Goal: Find specific page/section: Find specific page/section

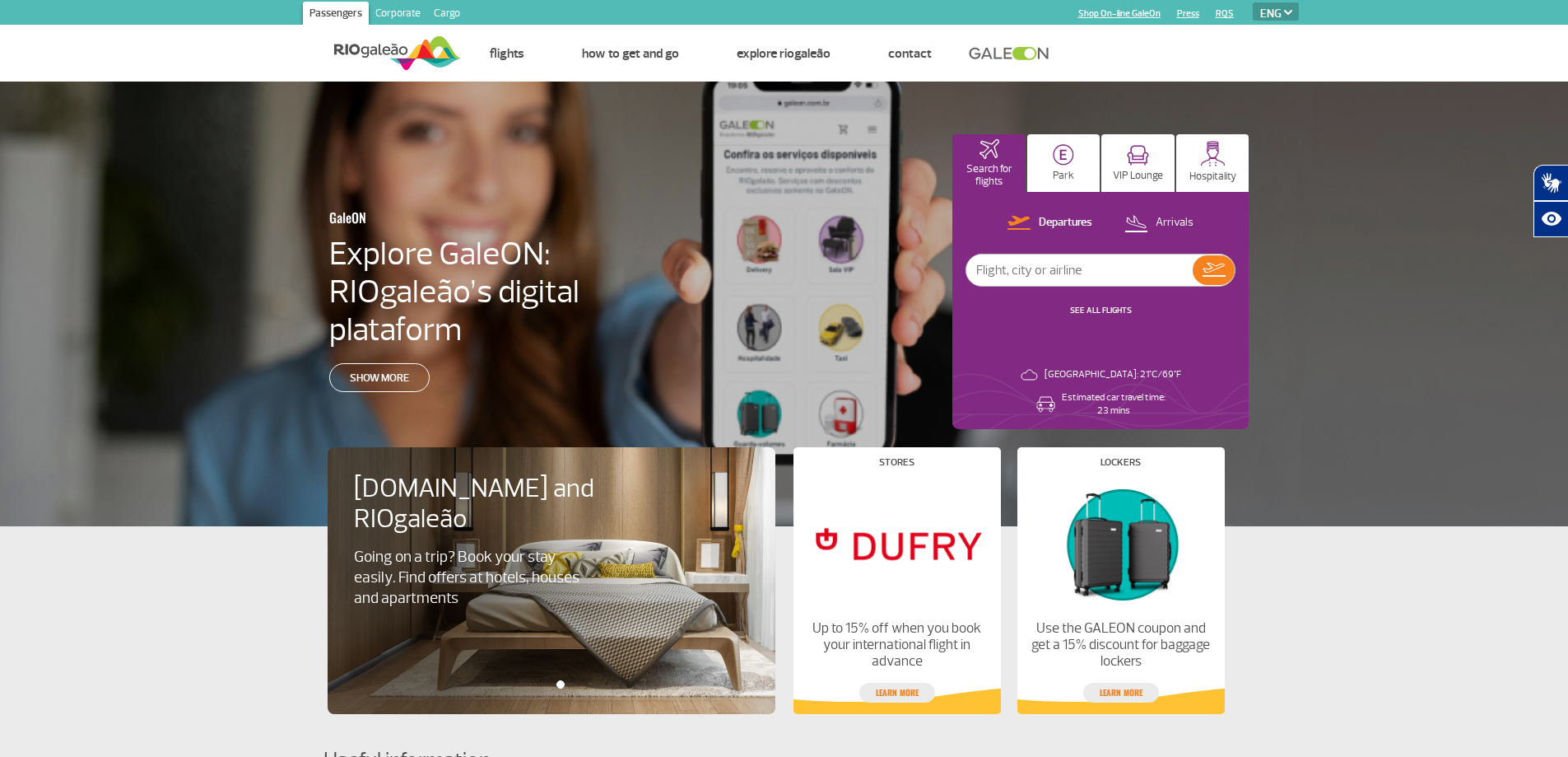
click at [1287, 14] on img at bounding box center [1288, 13] width 9 height 5
click at [1288, 19] on select "PT ENG ESP" at bounding box center [1276, 11] width 46 height 18
select select "pt-BR"
click at [1253, 3] on select "PT ENG ESP" at bounding box center [1276, 11] width 46 height 18
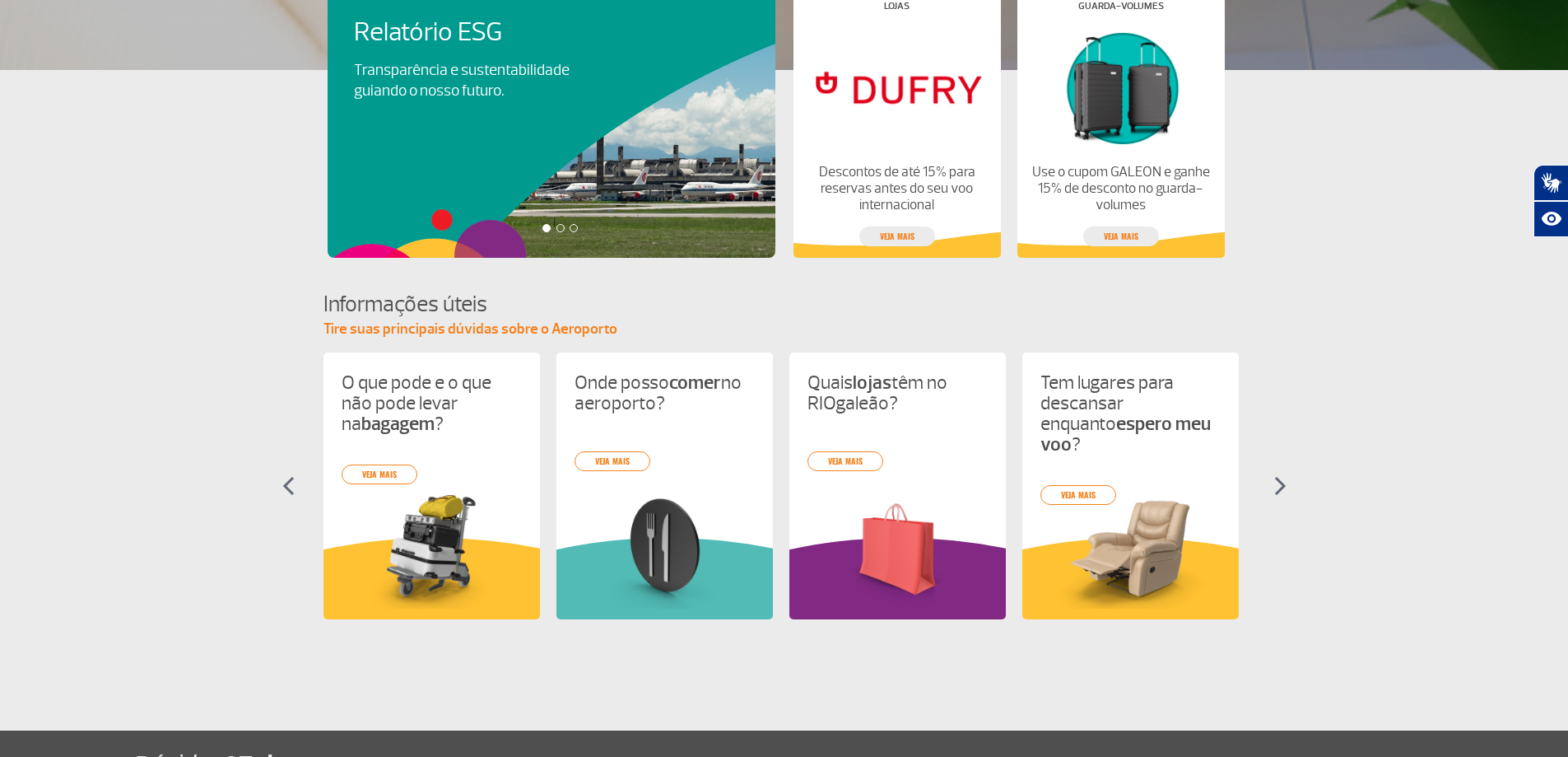
scroll to position [494, 0]
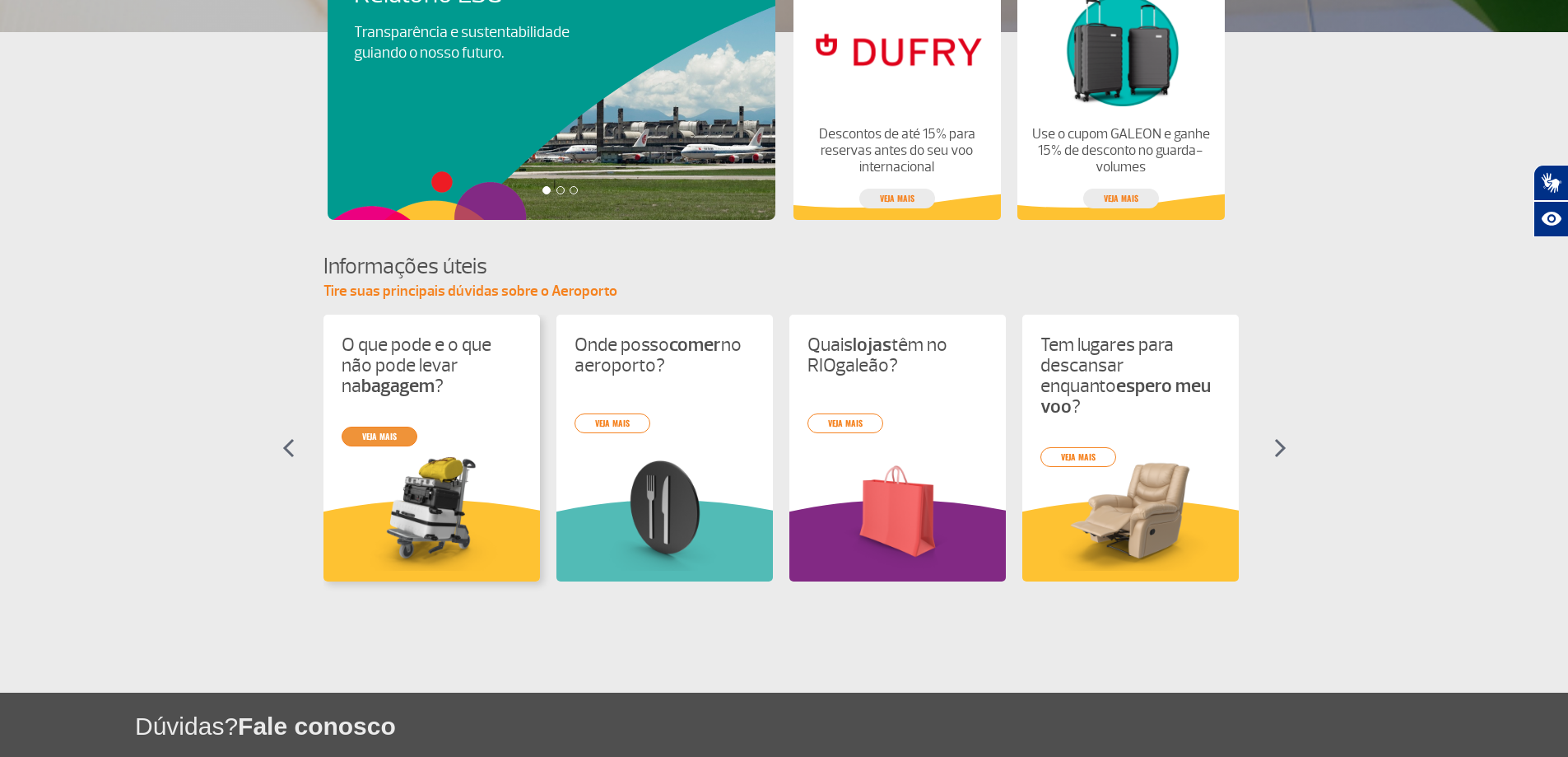
click at [375, 434] on link "veja mais" at bounding box center [379, 436] width 75 height 20
